Goal: Task Accomplishment & Management: Use online tool/utility

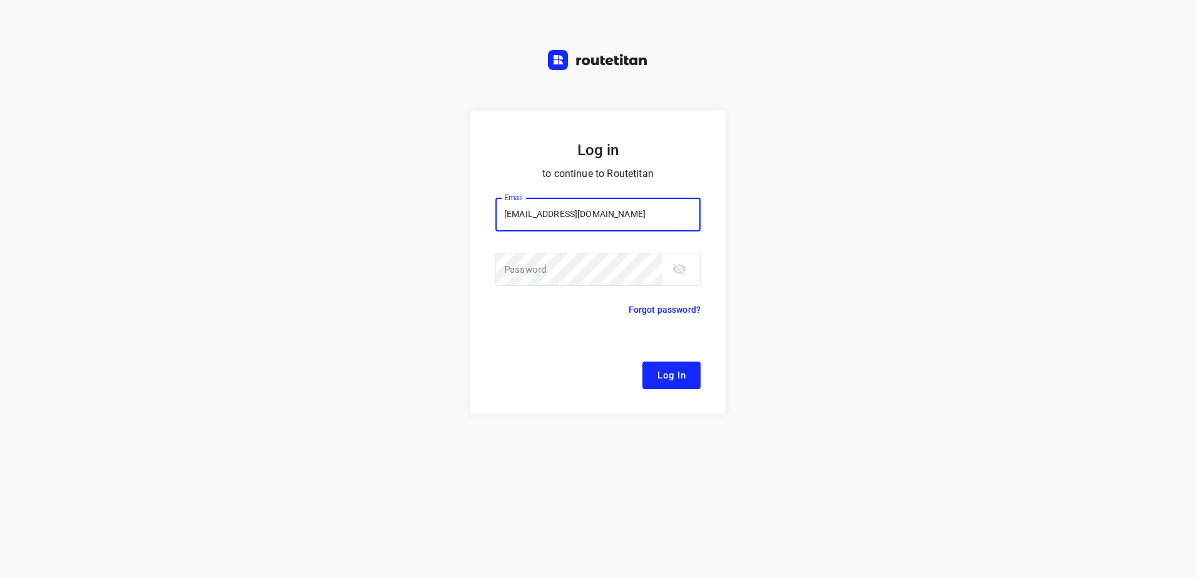
type input "[EMAIL_ADDRESS][DOMAIN_NAME]"
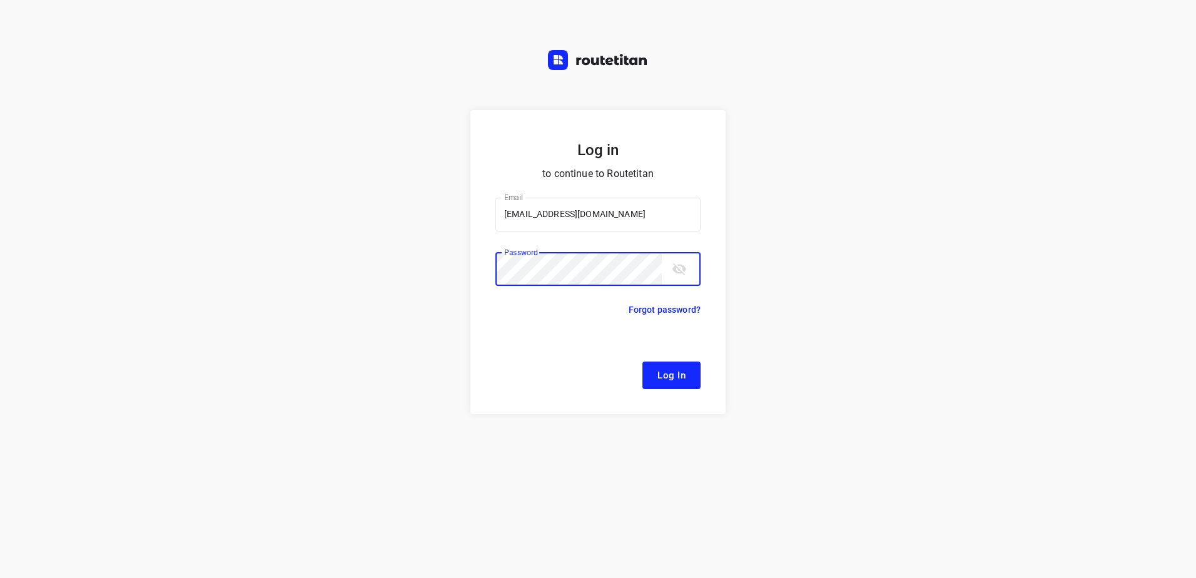
click at [642, 361] on button "Log In" at bounding box center [671, 375] width 58 height 28
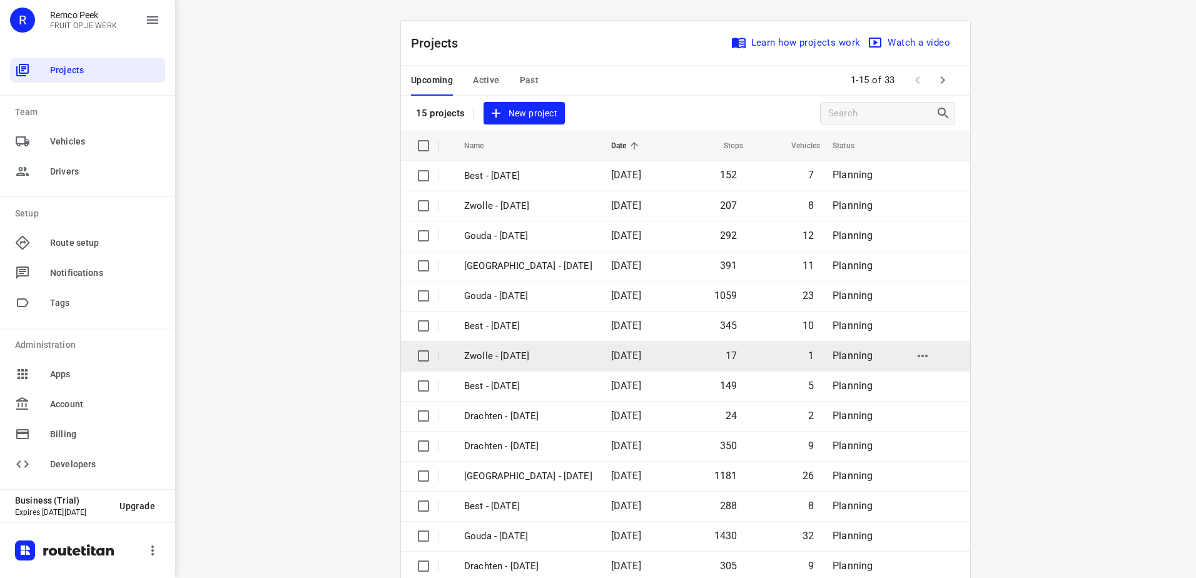
scroll to position [54, 0]
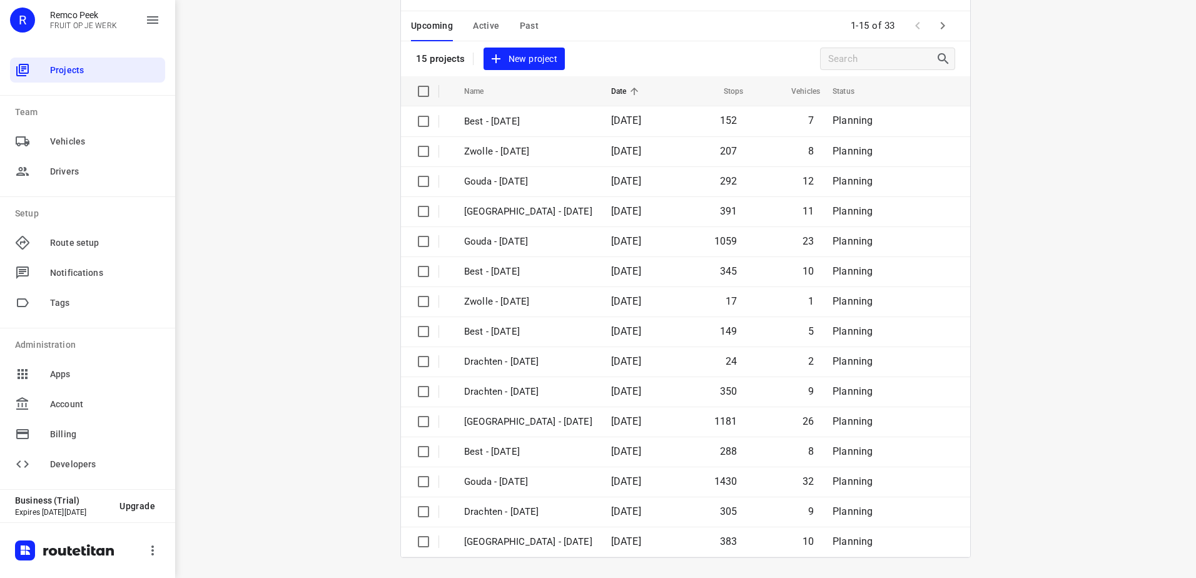
drag, startPoint x: 937, startPoint y: 21, endPoint x: 845, endPoint y: 301, distance: 294.3
click at [937, 21] on icon "button" at bounding box center [942, 25] width 15 height 15
click at [473, 13] on button "Active" at bounding box center [486, 26] width 26 height 30
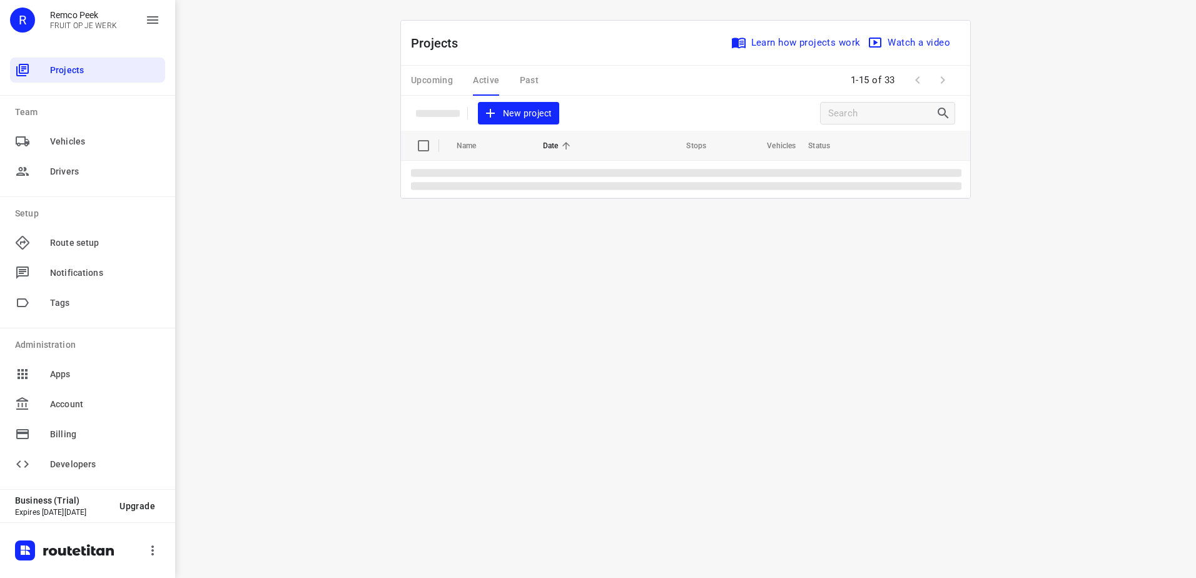
scroll to position [0, 0]
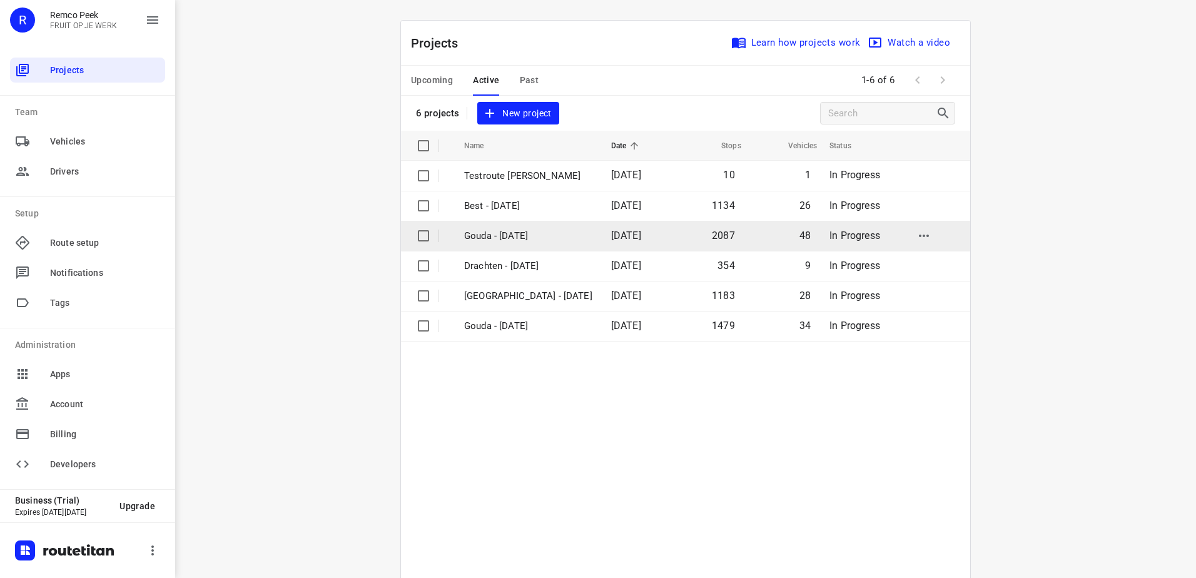
click at [533, 233] on p "Gouda - [DATE]" at bounding box center [528, 236] width 128 height 14
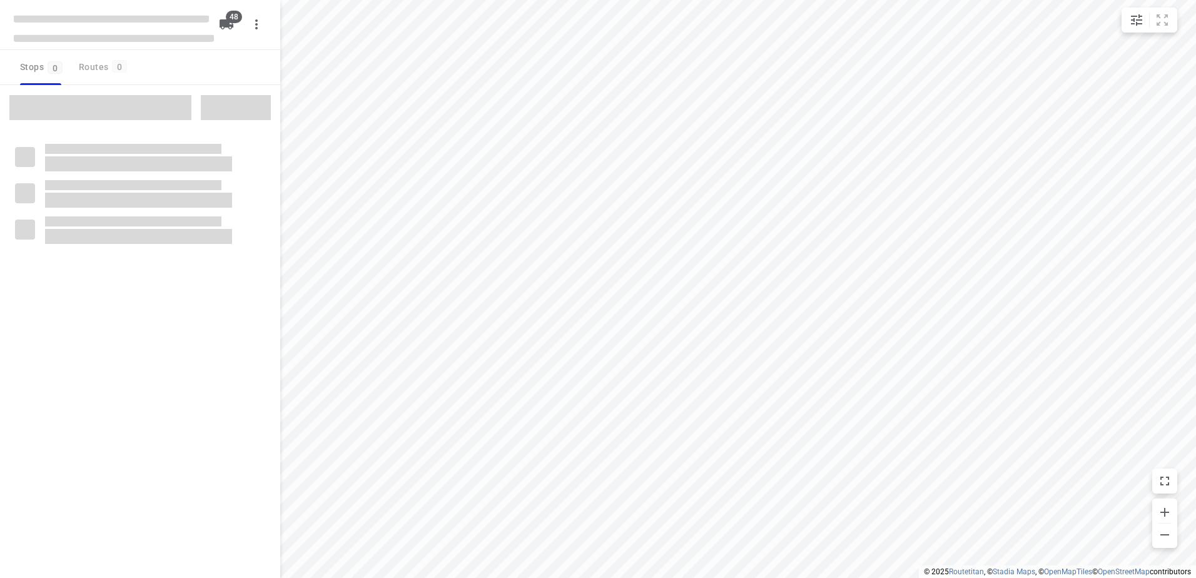
checkbox input "true"
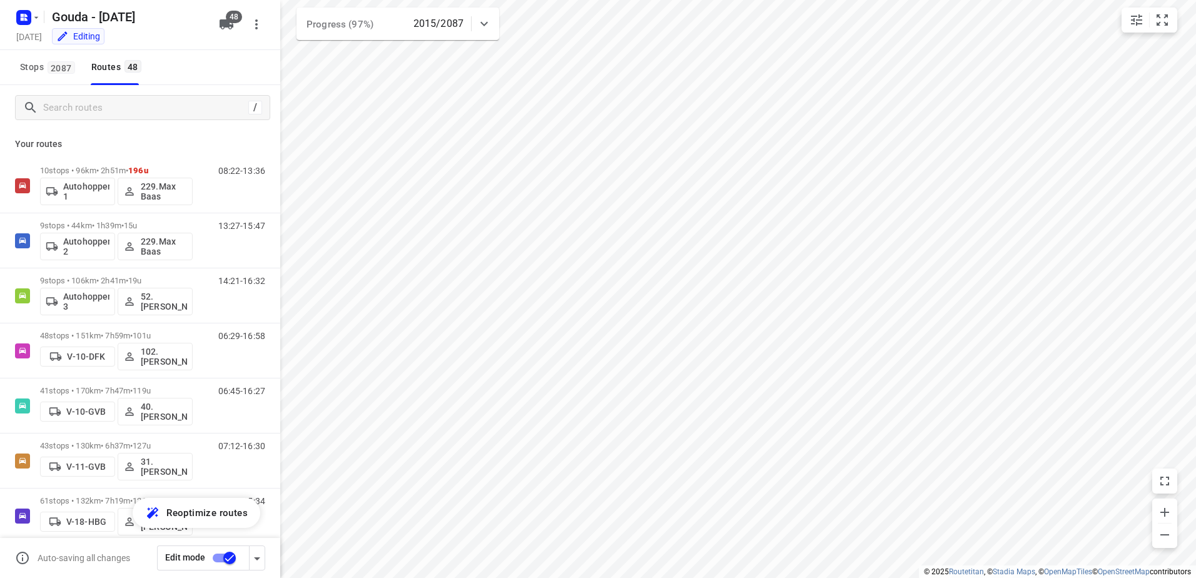
click at [96, 97] on div "/" at bounding box center [142, 107] width 255 height 25
click at [141, 120] on div "/" at bounding box center [140, 107] width 280 height 45
click at [146, 103] on input "Search routes" at bounding box center [146, 107] width 204 height 19
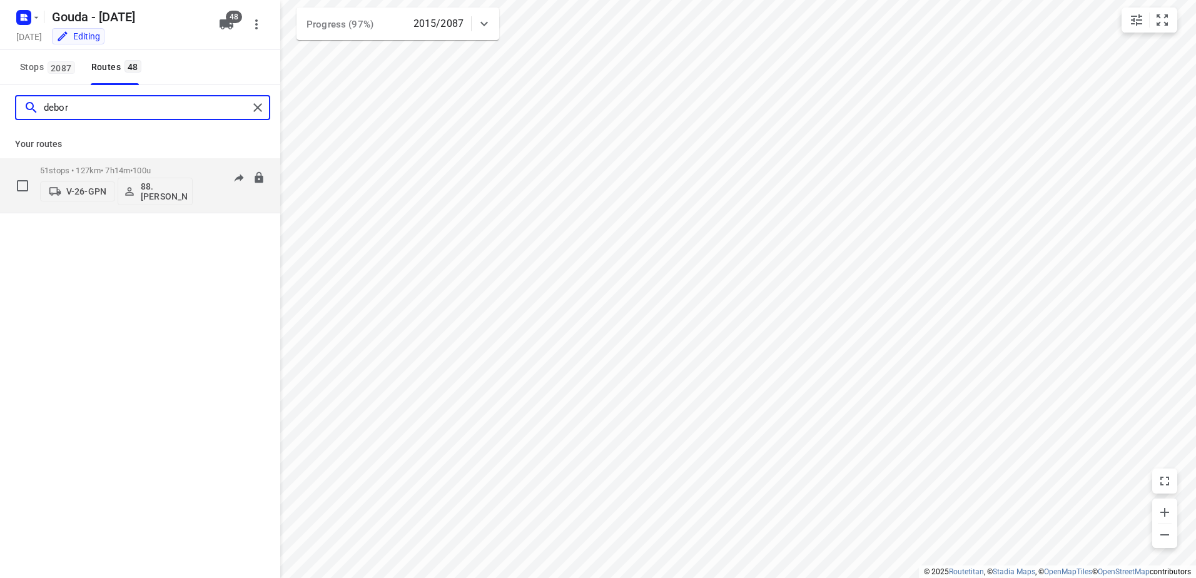
type input "debor"
click at [65, 167] on p "51 stops • 127km • 7h14m • 100u" at bounding box center [116, 170] width 153 height 9
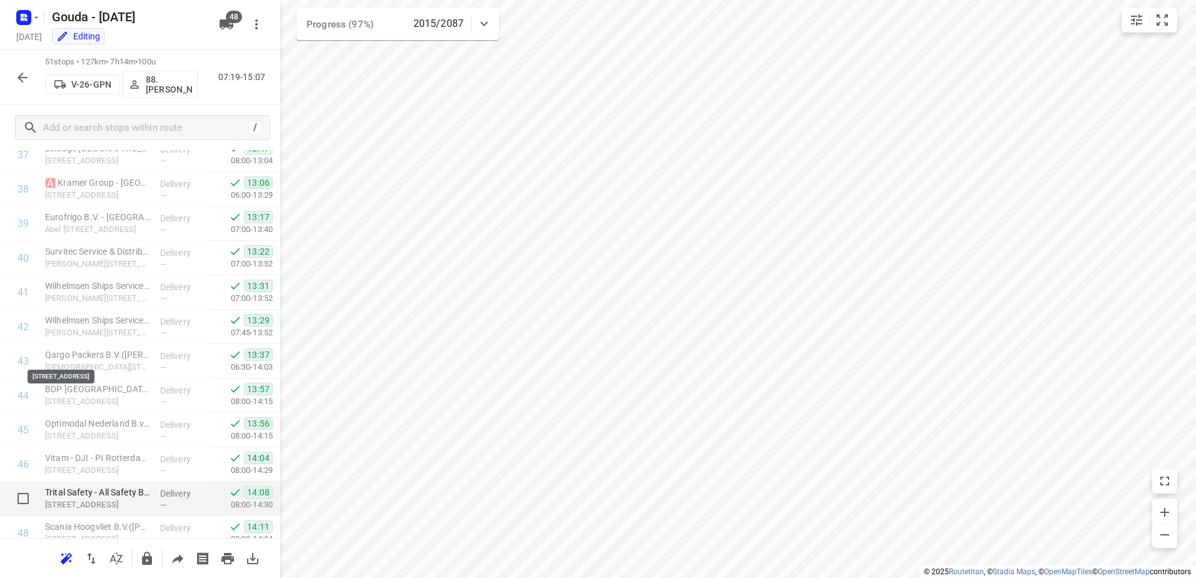
scroll to position [1463, 0]
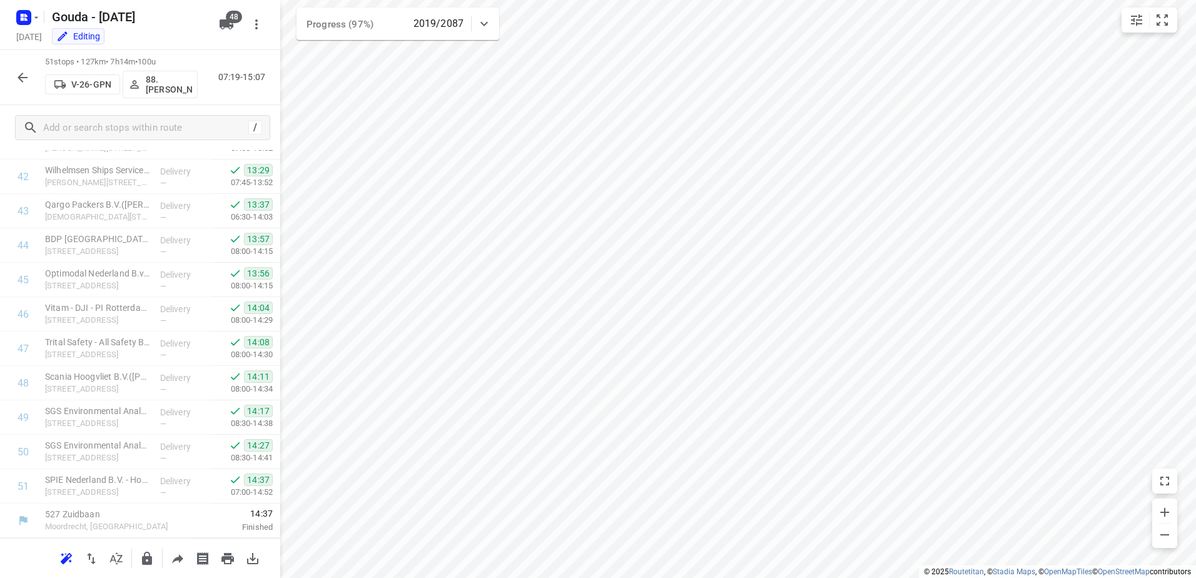
click at [853, 0] on html "i © 2025 Routetitan , © Stadia Maps , © OpenMapTiles © OpenStreetMap contributo…" at bounding box center [598, 289] width 1196 height 578
click at [14, 79] on button "button" at bounding box center [22, 77] width 25 height 25
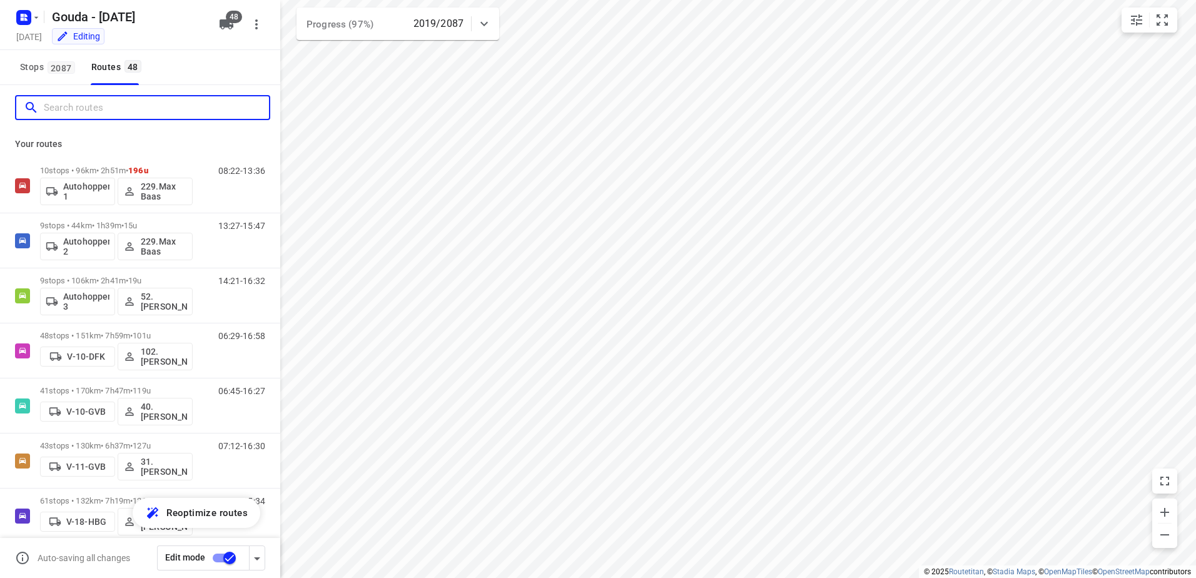
click at [89, 103] on input "Search routes" at bounding box center [156, 107] width 225 height 19
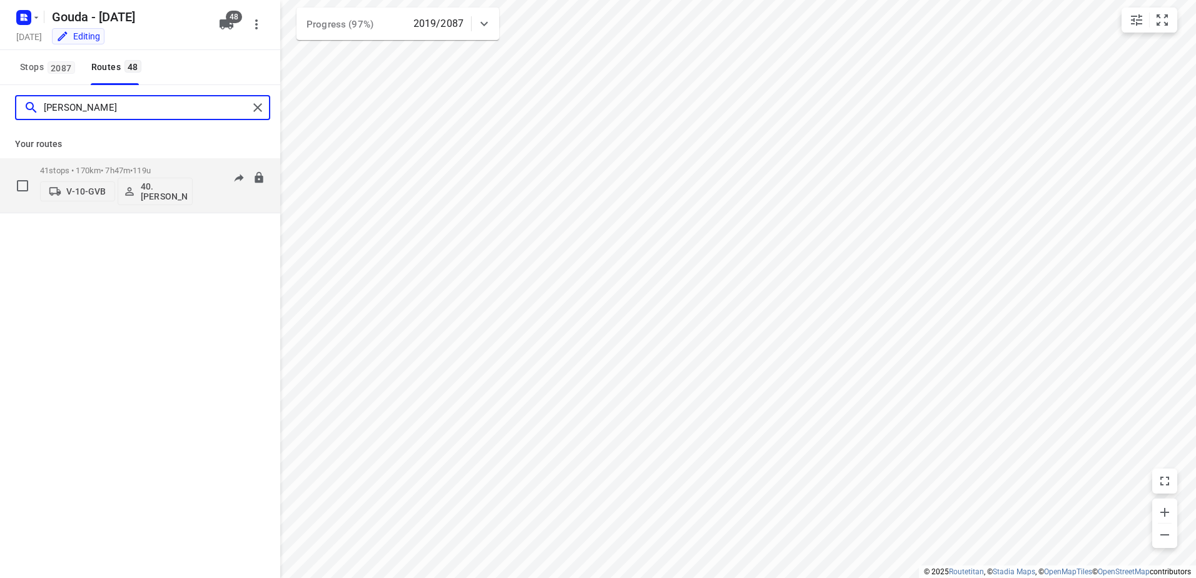
type input "[PERSON_NAME]"
click at [77, 166] on p "41 stops • 170km • 7h47m • 119u" at bounding box center [116, 170] width 153 height 9
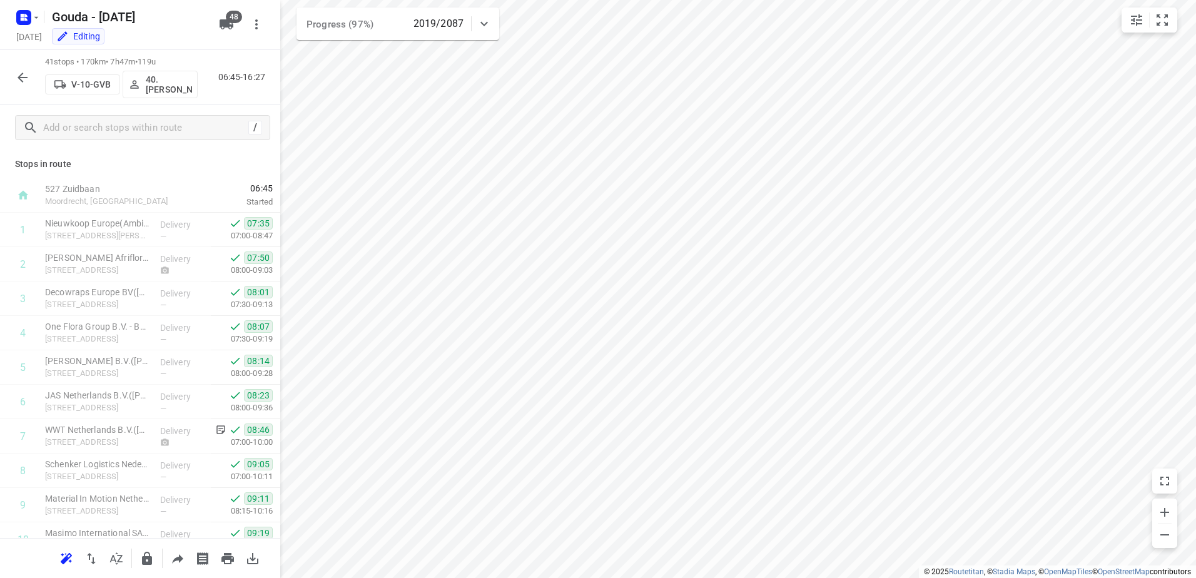
click at [802, 577] on html "i © 2025 Routetitan , © Stadia Maps , © OpenMapTiles © OpenStreetMap contributo…" at bounding box center [598, 289] width 1196 height 578
click at [25, 73] on icon "button" at bounding box center [22, 77] width 15 height 15
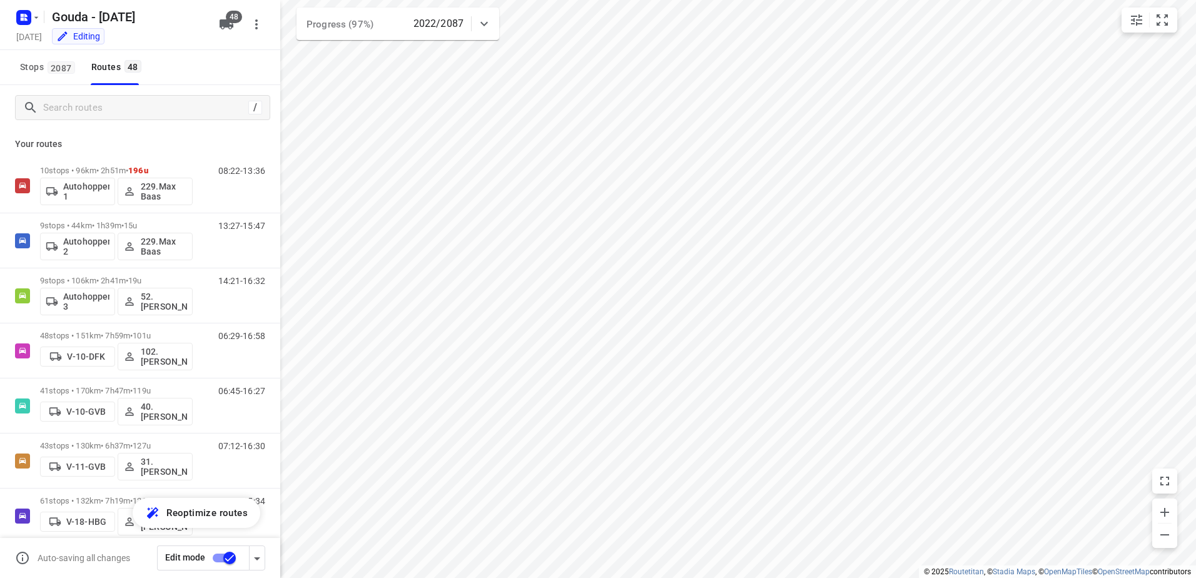
click at [99, 121] on div "/" at bounding box center [140, 107] width 280 height 45
click at [134, 99] on input "Search routes" at bounding box center [156, 107] width 225 height 19
click at [140, 103] on input "Search routes" at bounding box center [156, 107] width 225 height 19
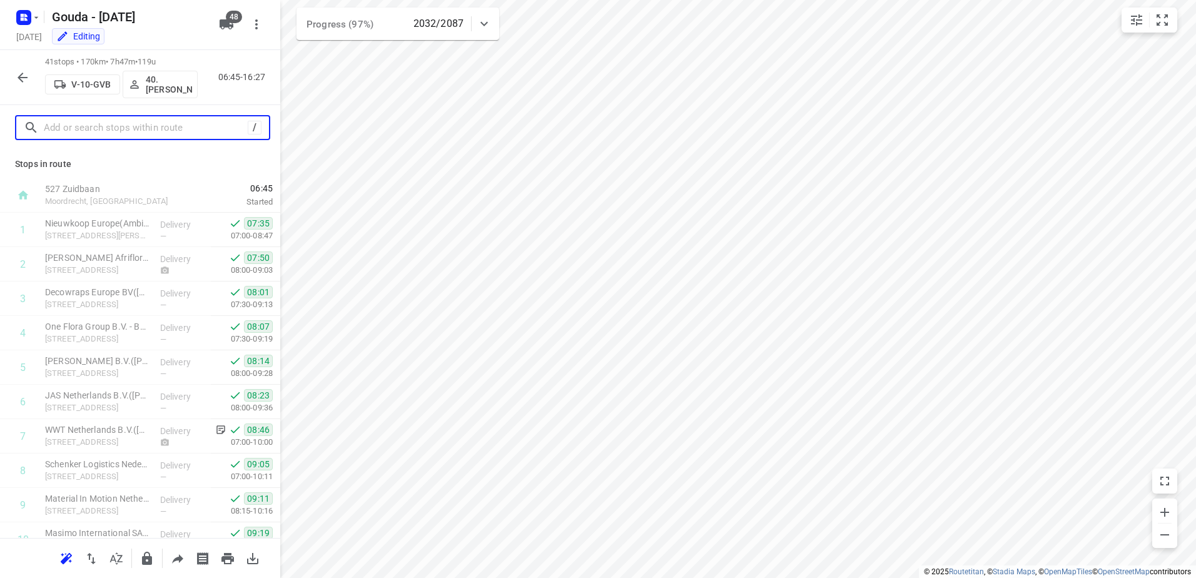
click at [153, 121] on input "text" at bounding box center [146, 127] width 204 height 19
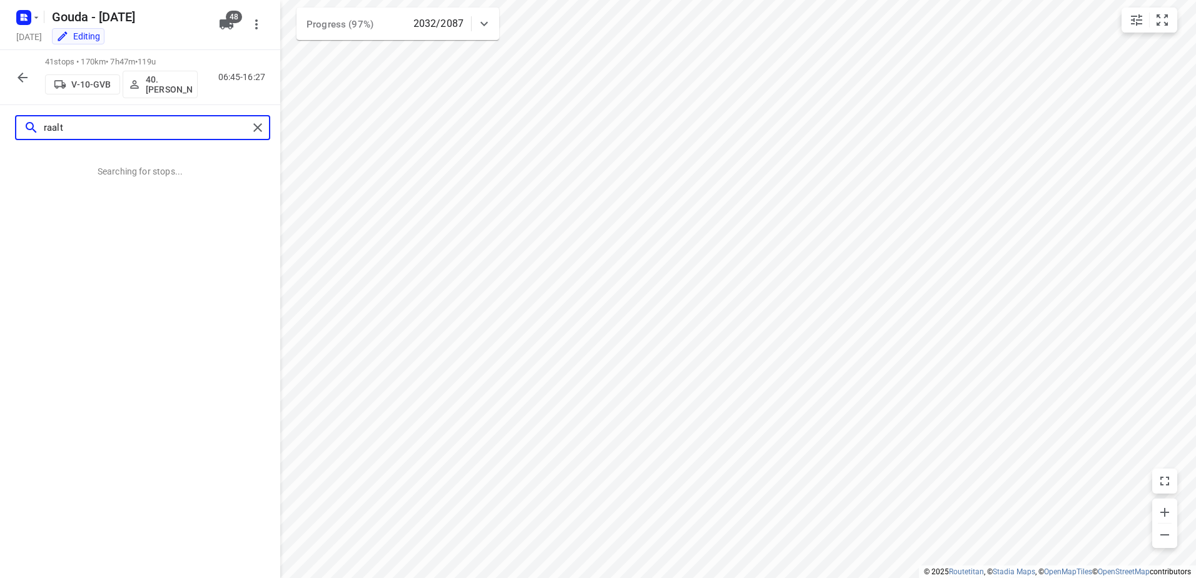
type input "raalte"
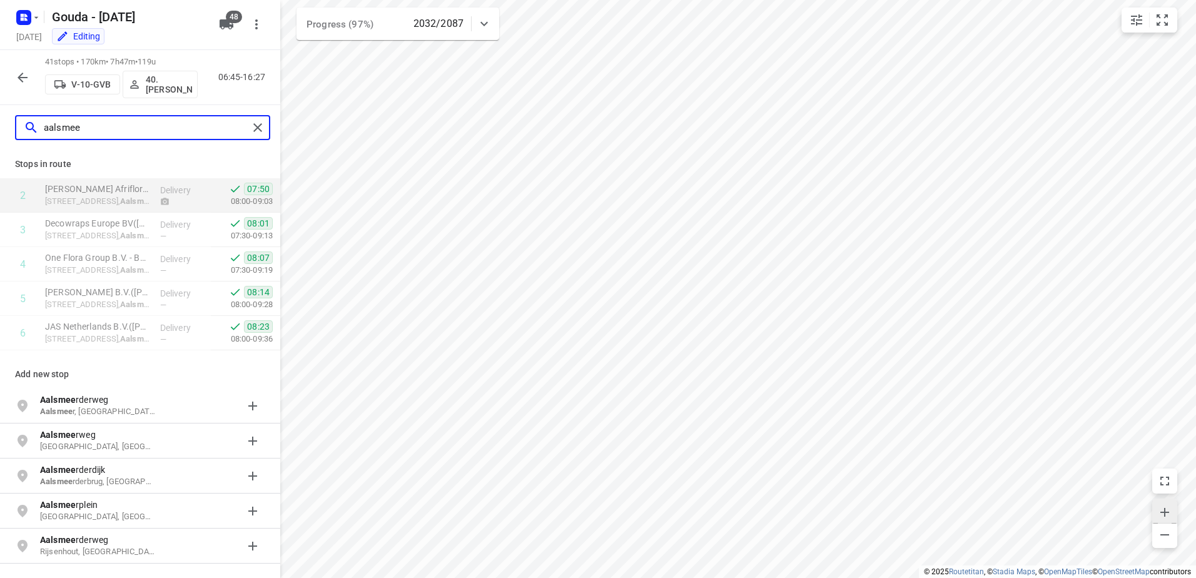
type input "aalsmee"
click at [27, 78] on icon "button" at bounding box center [22, 77] width 15 height 15
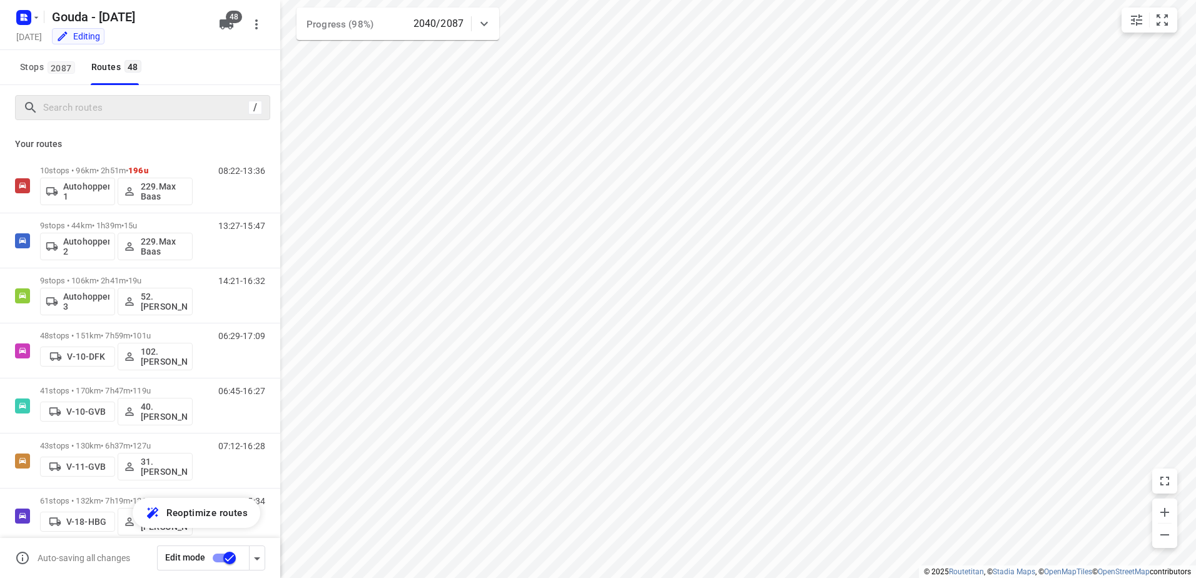
click at [104, 118] on div "/" at bounding box center [142, 107] width 255 height 25
click at [107, 114] on input "Search routes" at bounding box center [156, 107] width 225 height 19
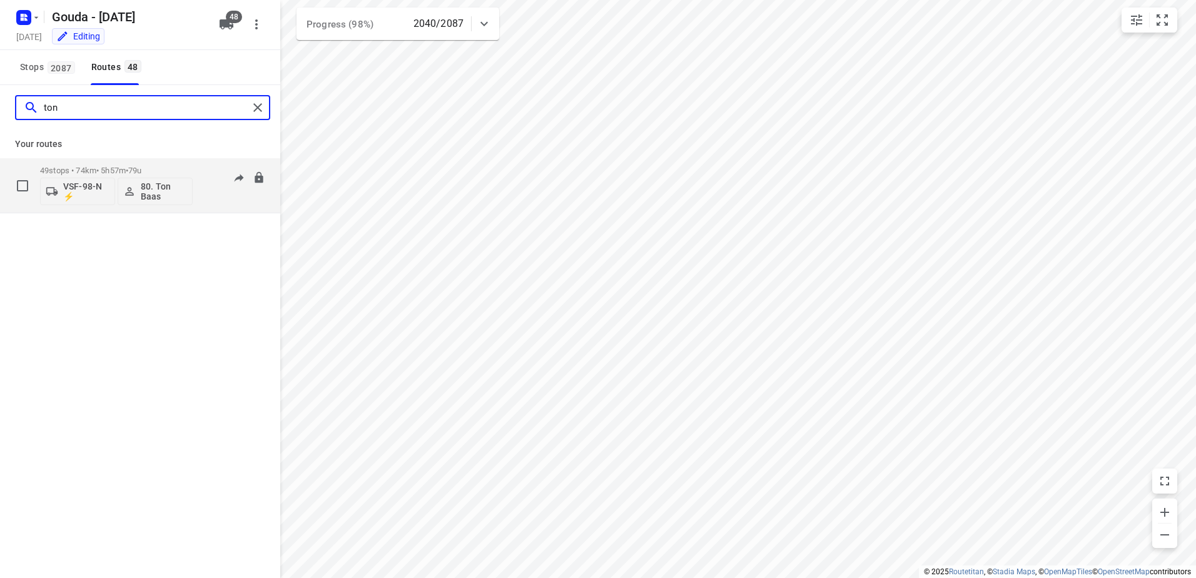
type input "ton"
click at [120, 160] on div "49 stops • 74km • 5h57m • 79u VSF-98-N ⚡ 80. Ton Baas" at bounding box center [116, 185] width 153 height 52
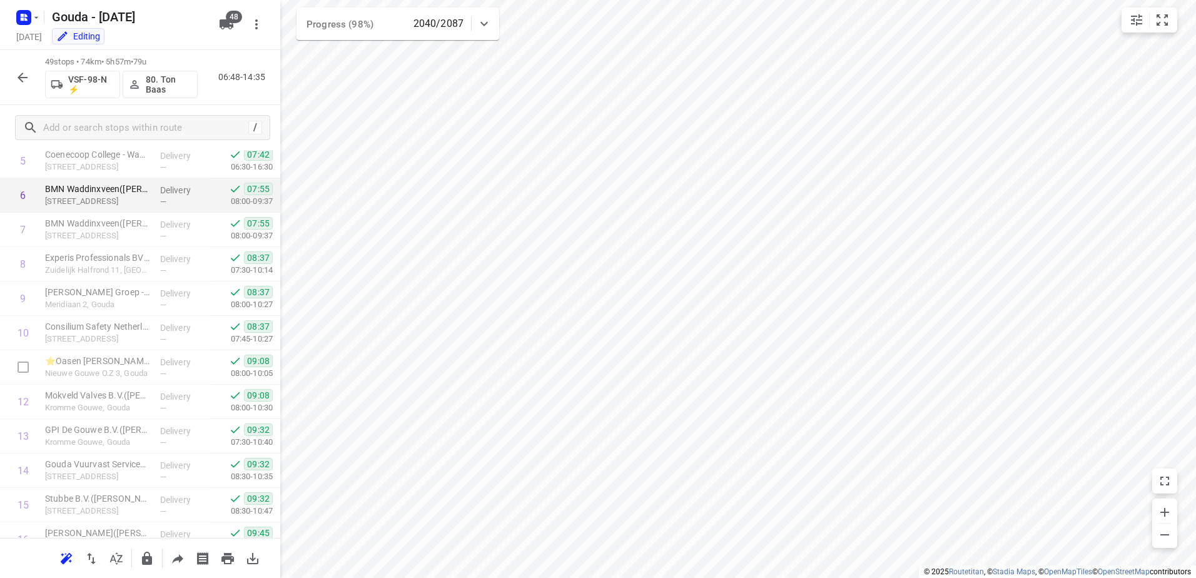
scroll to position [0, 0]
